Goal: Entertainment & Leisure: Consume media (video, audio)

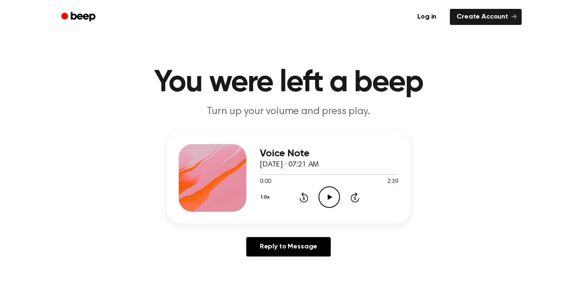
click at [330, 195] on icon "Play Audio" at bounding box center [330, 197] width 22 height 22
click at [330, 199] on icon at bounding box center [329, 196] width 4 height 5
click at [330, 199] on icon "Play Audio" at bounding box center [330, 197] width 22 height 22
click at [330, 199] on icon at bounding box center [329, 196] width 4 height 5
click at [330, 199] on icon "Play Audio" at bounding box center [330, 197] width 22 height 22
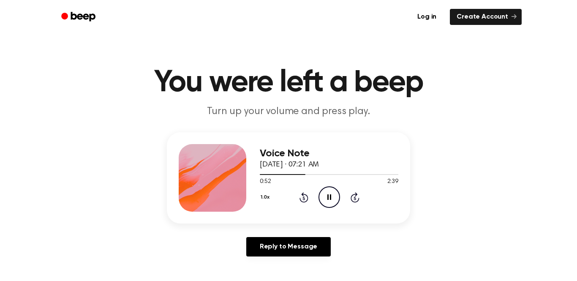
click at [330, 200] on icon "Pause Audio" at bounding box center [330, 197] width 22 height 22
click at [330, 200] on icon "Play Audio" at bounding box center [330, 197] width 22 height 22
click at [330, 198] on icon "Play Audio" at bounding box center [330, 197] width 22 height 22
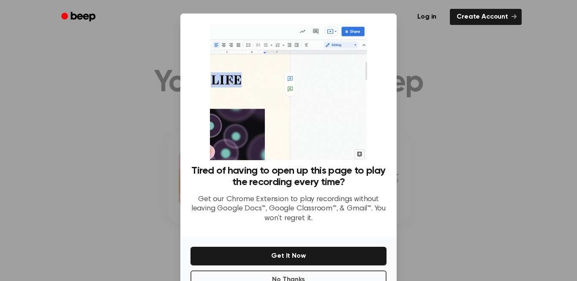
click at [448, 104] on div at bounding box center [288, 140] width 577 height 281
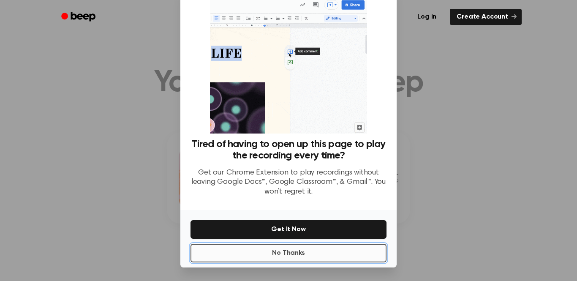
click at [303, 252] on button "No Thanks" at bounding box center [289, 253] width 196 height 19
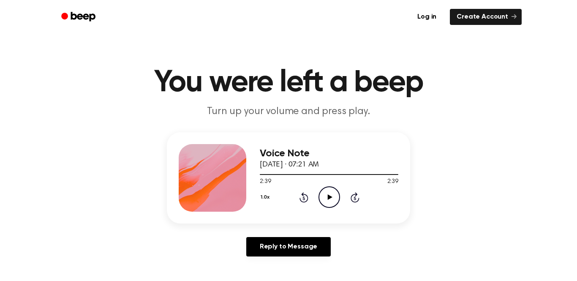
click at [303, 195] on icon "Rewind 5 seconds" at bounding box center [303, 197] width 9 height 11
click at [305, 198] on icon "Rewind 5 seconds" at bounding box center [303, 197] width 9 height 11
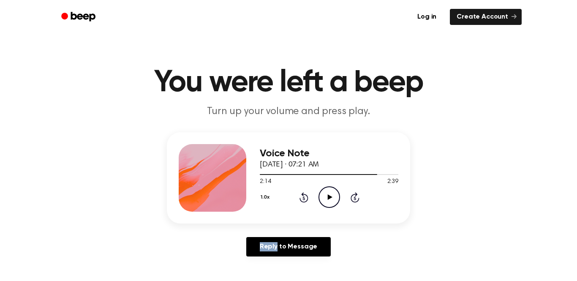
click at [305, 198] on icon "Rewind 5 seconds" at bounding box center [303, 197] width 9 height 11
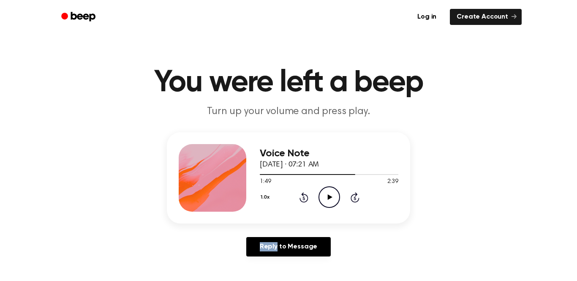
click at [305, 198] on icon "Rewind 5 seconds" at bounding box center [303, 197] width 9 height 11
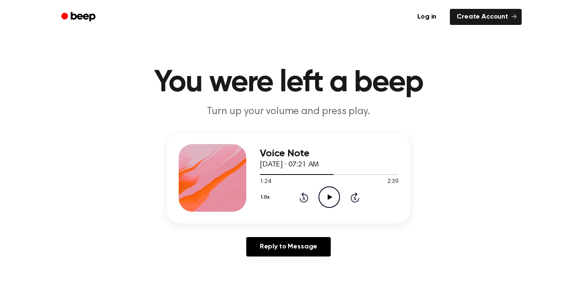
click at [305, 198] on icon "Rewind 5 seconds" at bounding box center [303, 197] width 9 height 11
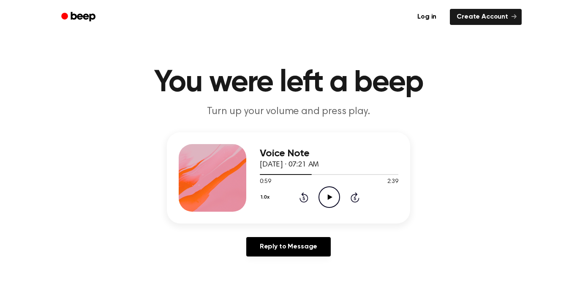
click at [305, 198] on icon "Rewind 5 seconds" at bounding box center [303, 197] width 9 height 11
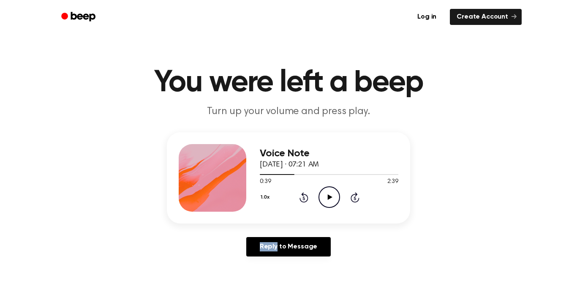
click at [305, 198] on icon "Rewind 5 seconds" at bounding box center [303, 197] width 9 height 11
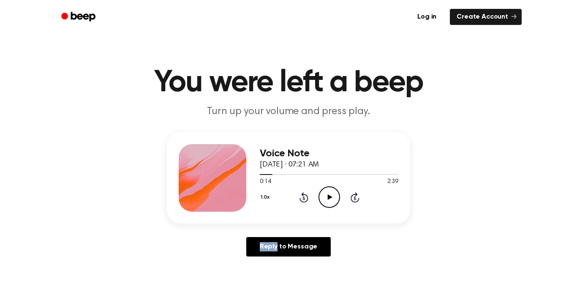
click at [305, 198] on icon "Rewind 5 seconds" at bounding box center [303, 197] width 9 height 11
click at [420, 194] on div "Voice Note [DATE] · 07:21 AM 0:00 2:39 Your browser does not support the [objec…" at bounding box center [288, 197] width 557 height 131
click at [337, 200] on icon "Play Audio" at bounding box center [330, 197] width 22 height 22
click at [337, 200] on icon "Pause Audio" at bounding box center [330, 197] width 22 height 22
